Goal: Find specific page/section: Find specific page/section

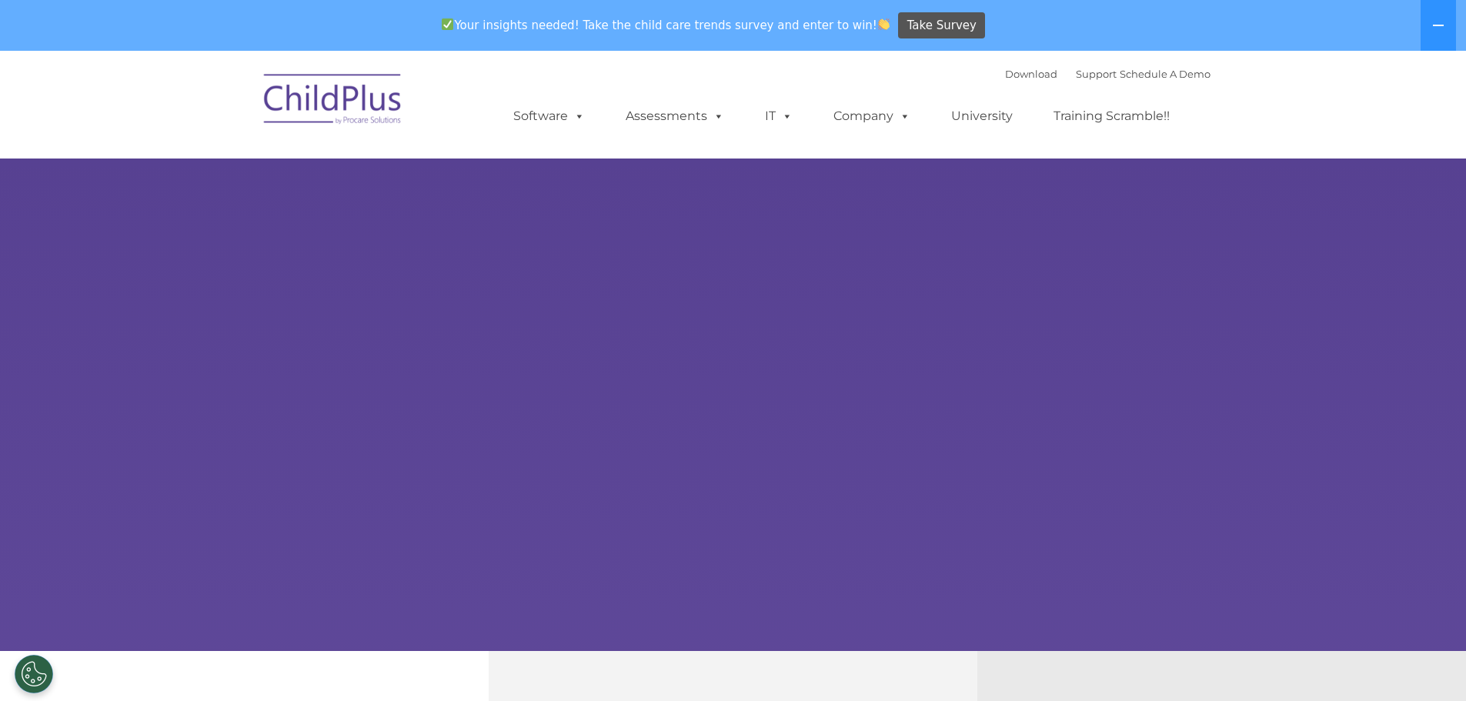
select select "MEDIUM"
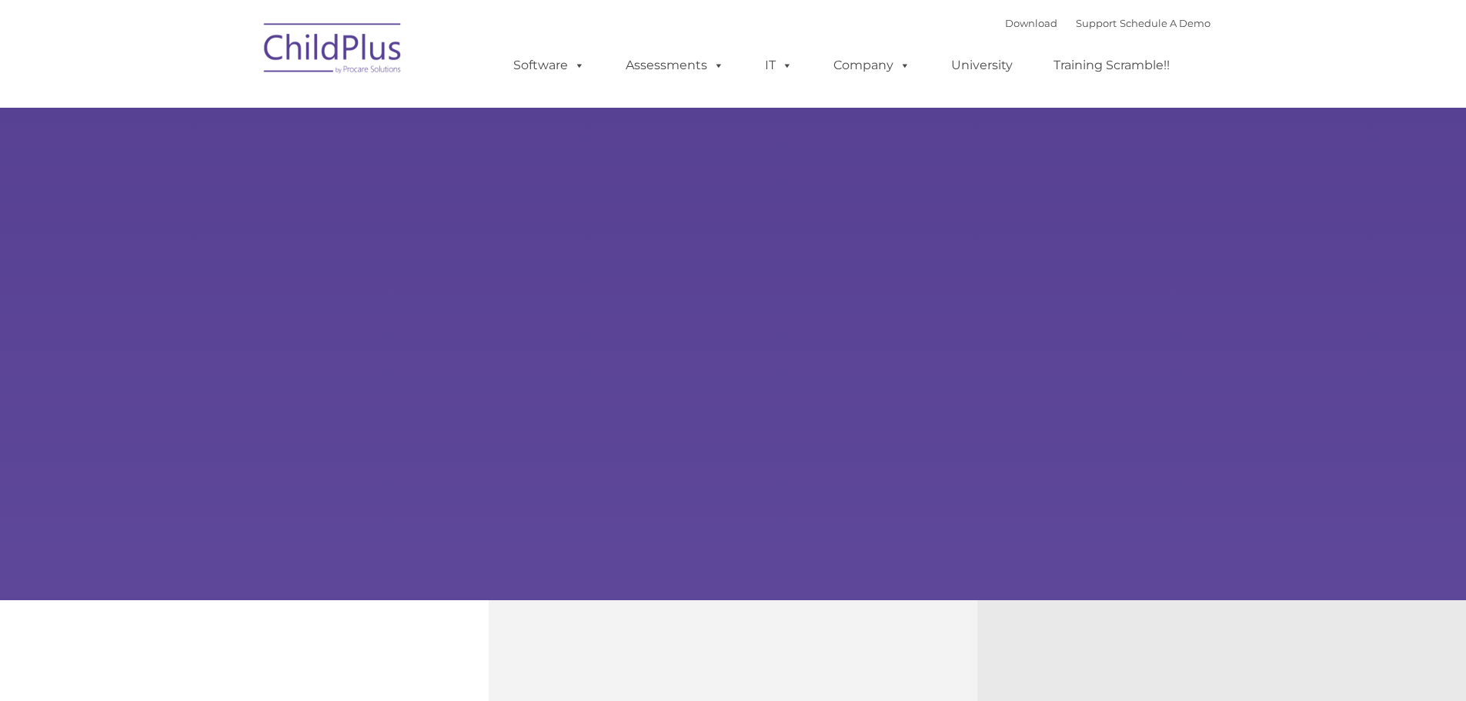
type input ""
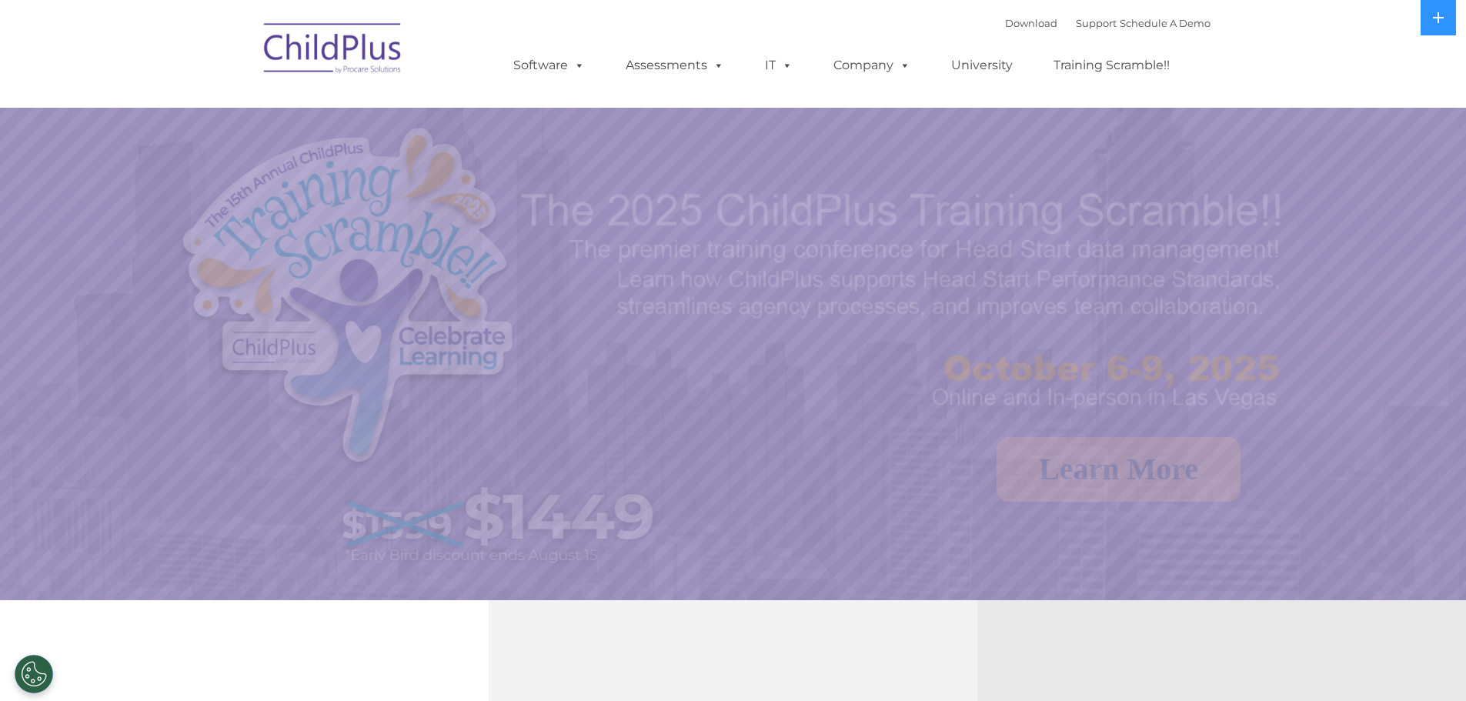
select select "MEDIUM"
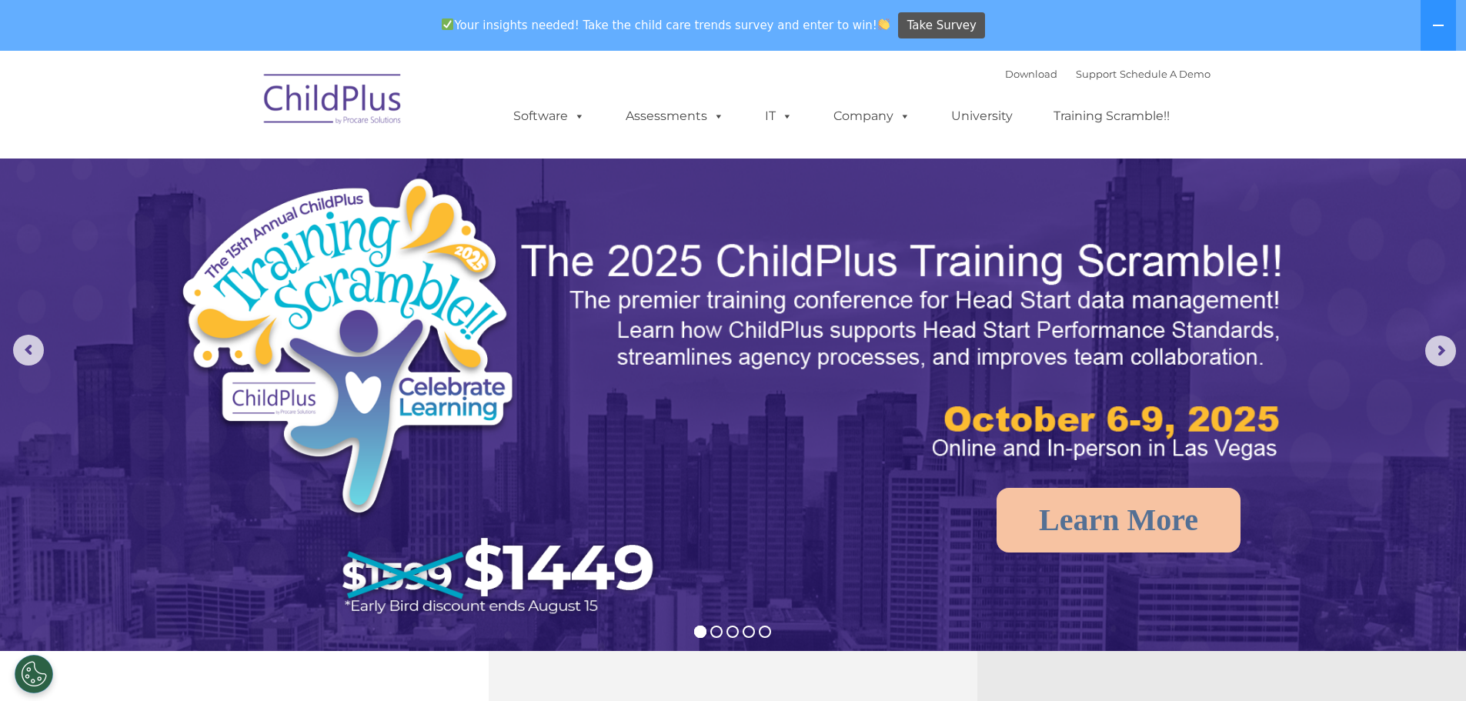
scroll to position [151, 0]
